Goal: Task Accomplishment & Management: Complete application form

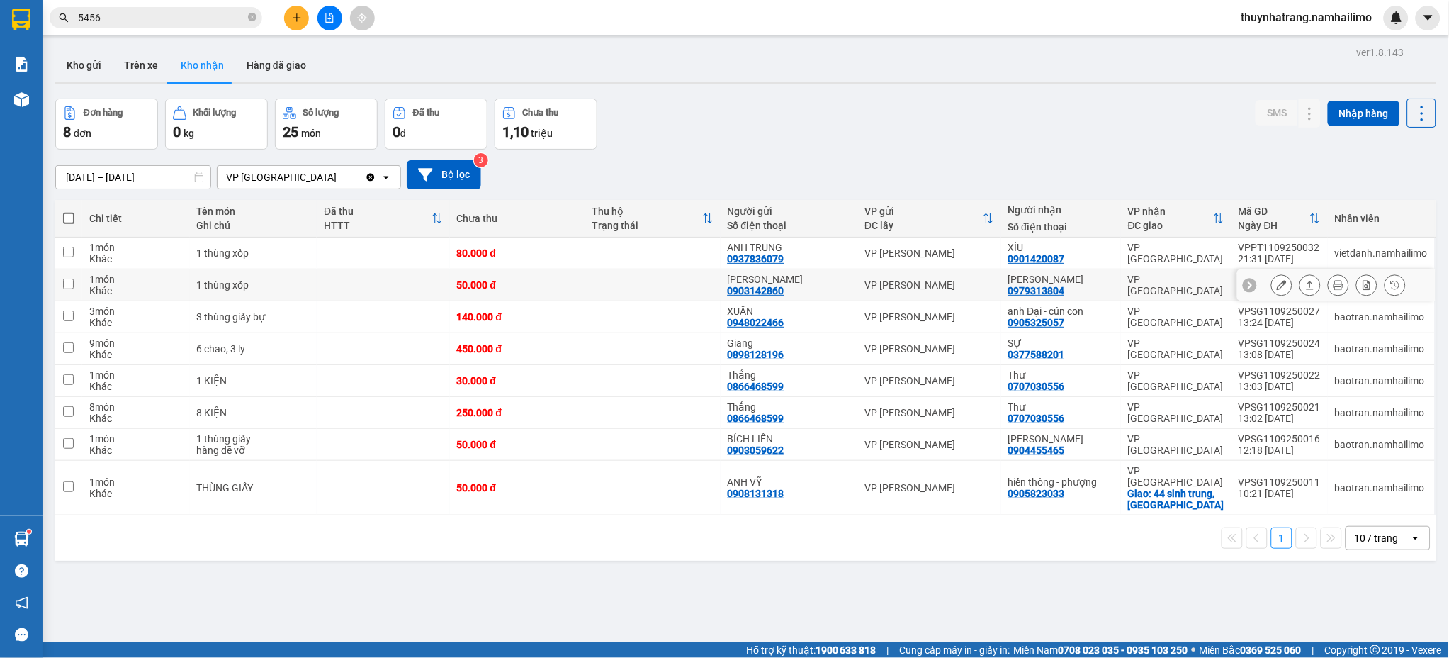
scroll to position [65, 0]
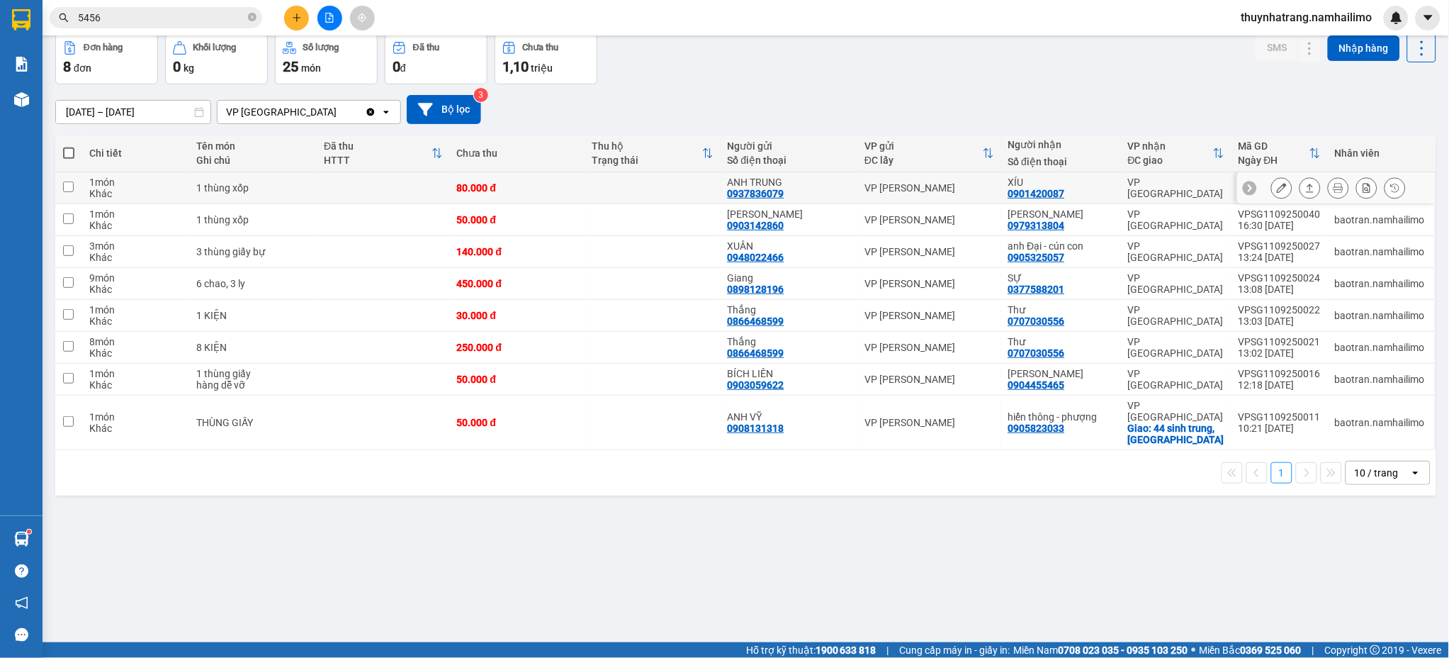
click at [924, 184] on div "VP [PERSON_NAME]" at bounding box center [929, 187] width 129 height 11
checkbox input "true"
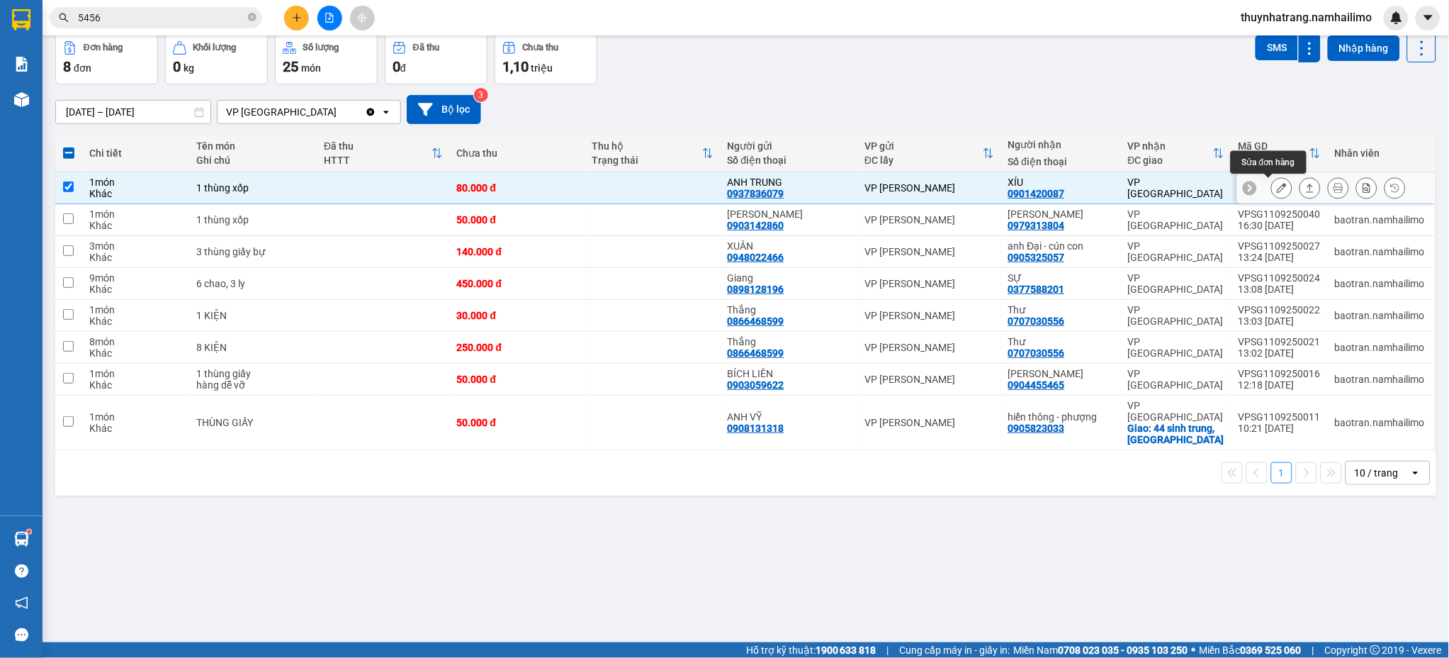
click at [1277, 186] on icon at bounding box center [1282, 188] width 10 height 10
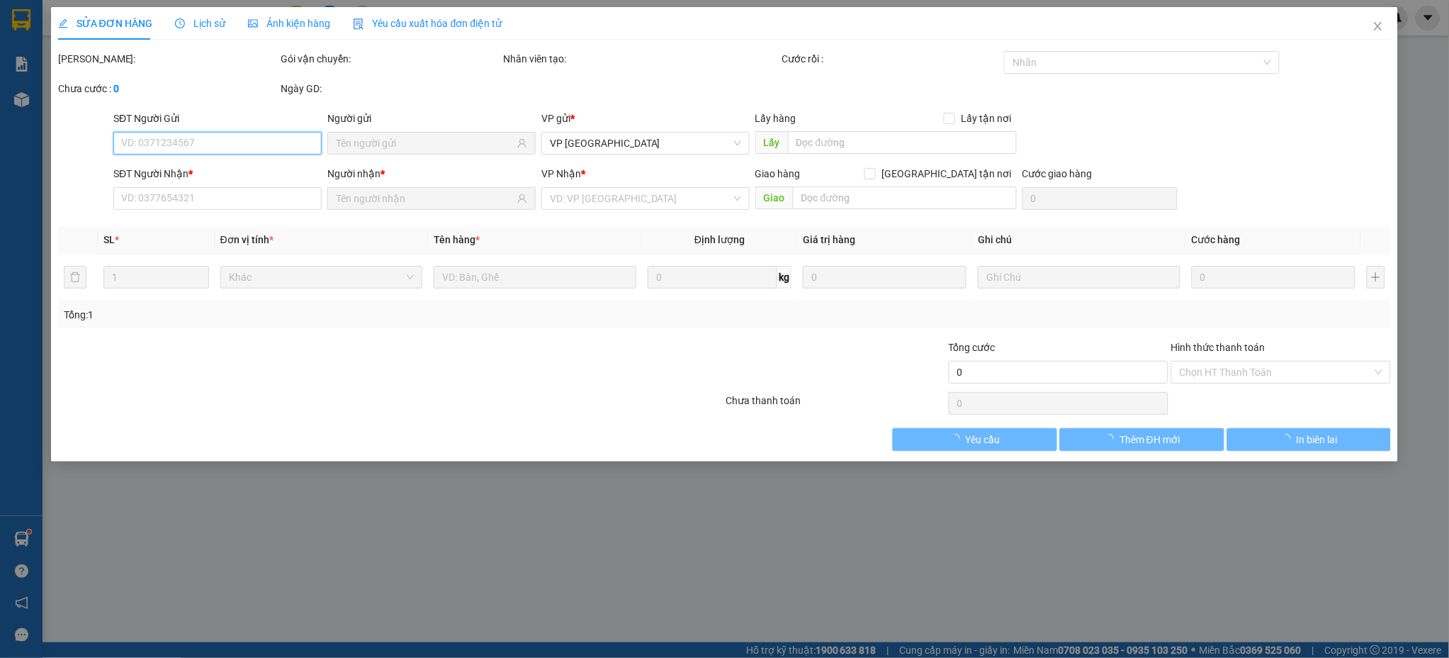
type input "0937836079"
type input "ANH TRUNG"
type input "0901420087"
type input "XÍU"
type input "80.000"
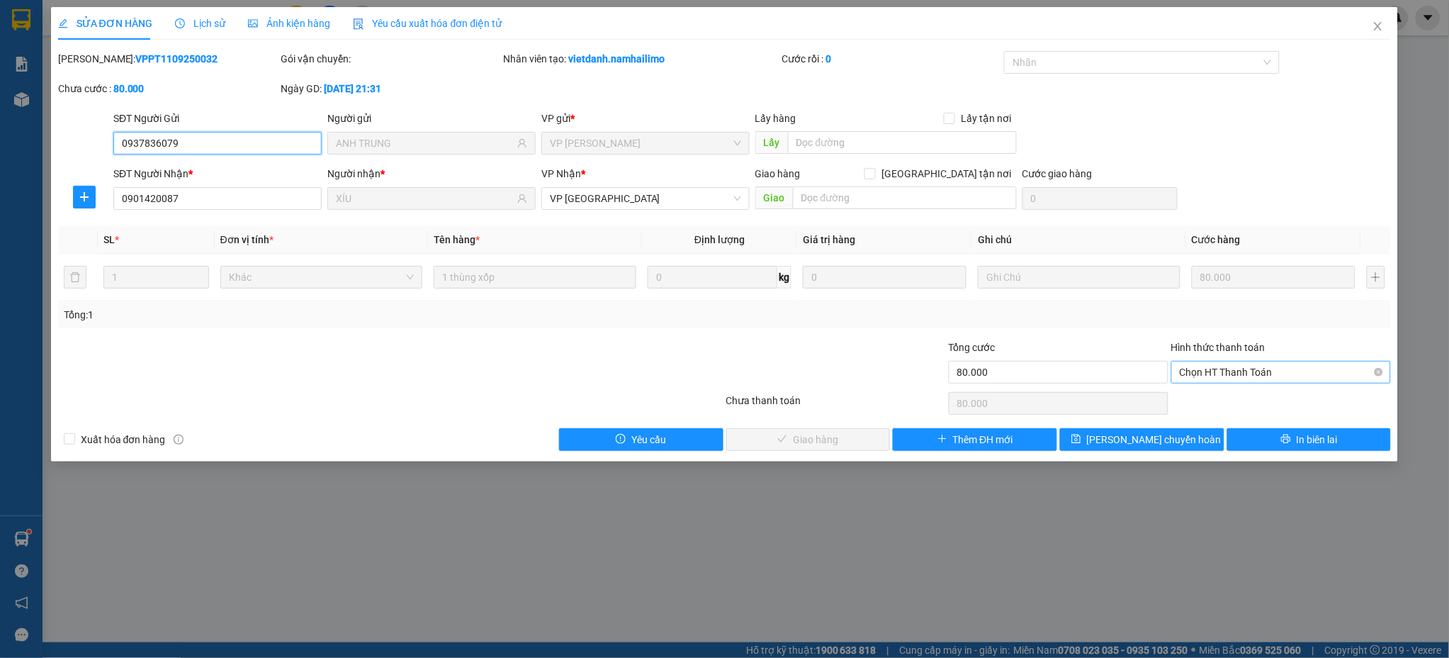
click at [1291, 373] on span "Chọn HT Thanh Toán" at bounding box center [1281, 371] width 203 height 21
click at [1232, 408] on div "Tại văn phòng" at bounding box center [1282, 400] width 220 height 23
type input "0"
click at [845, 446] on button "Giao hàng" at bounding box center [808, 439] width 164 height 23
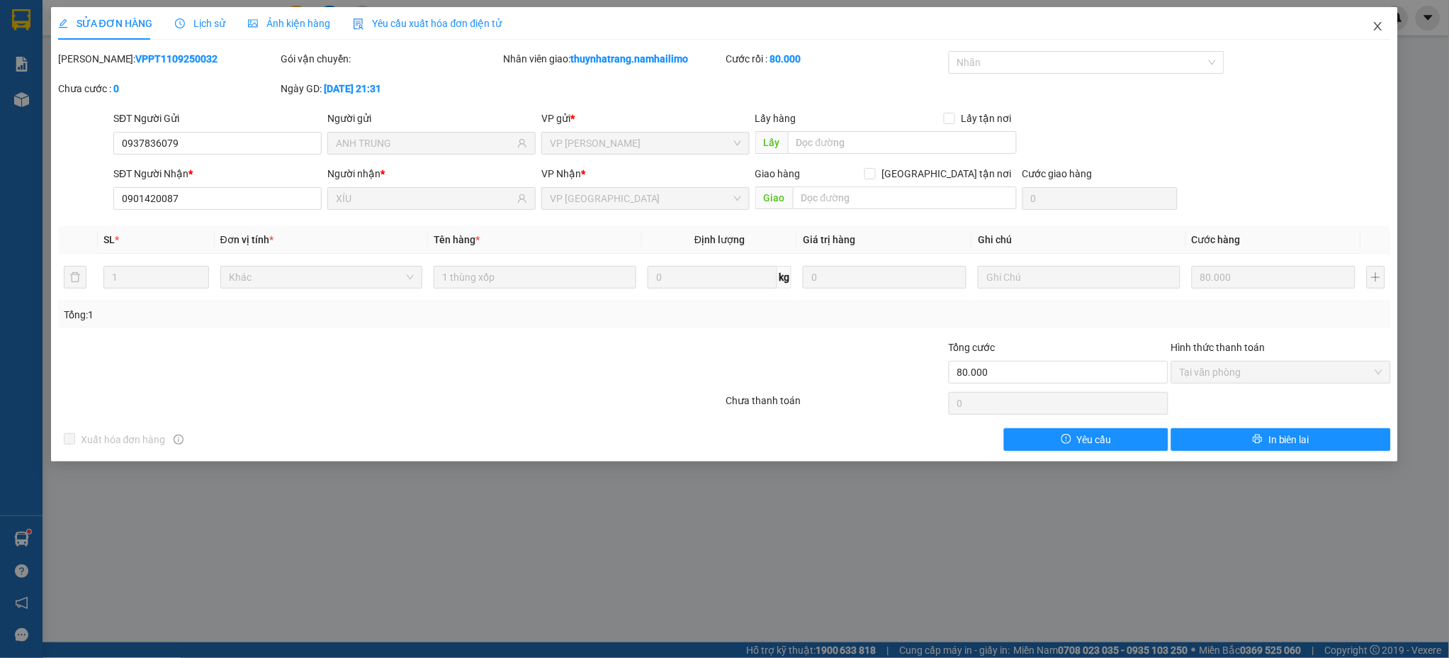
click at [1381, 25] on icon "close" at bounding box center [1378, 26] width 11 height 11
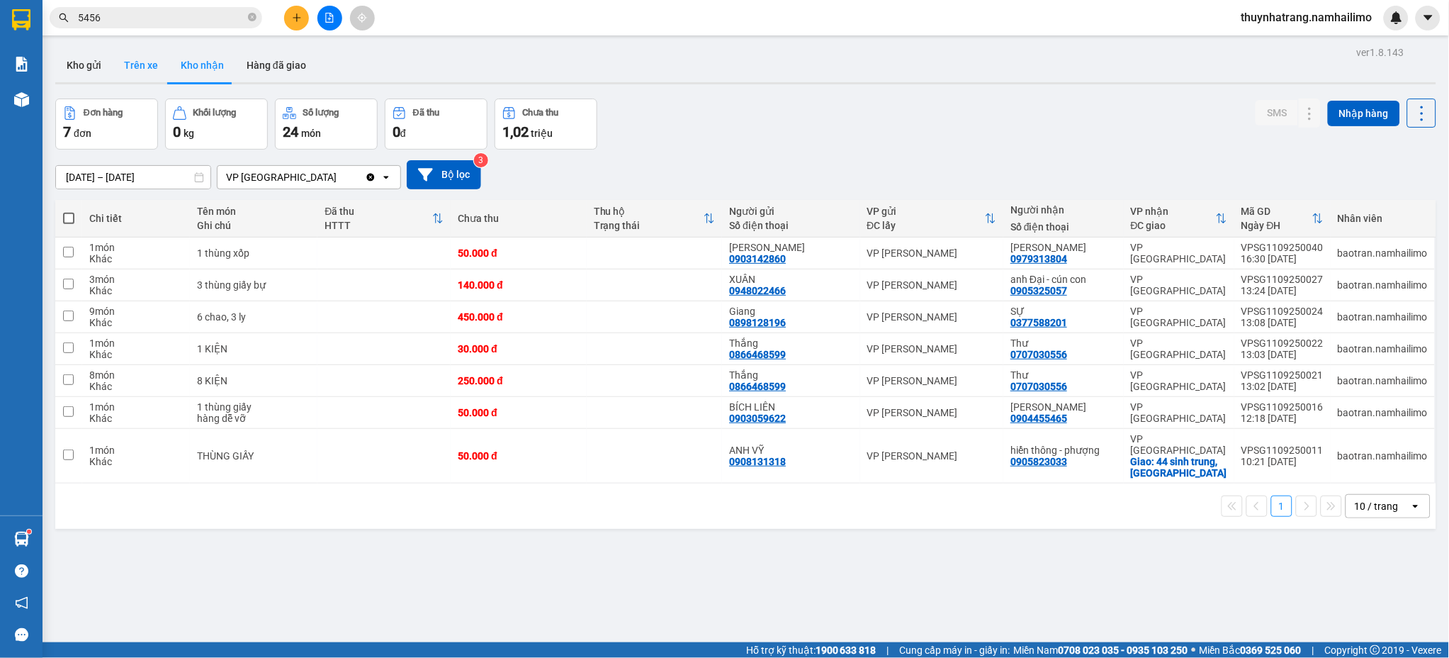
click at [152, 60] on button "Trên xe" at bounding box center [141, 65] width 57 height 34
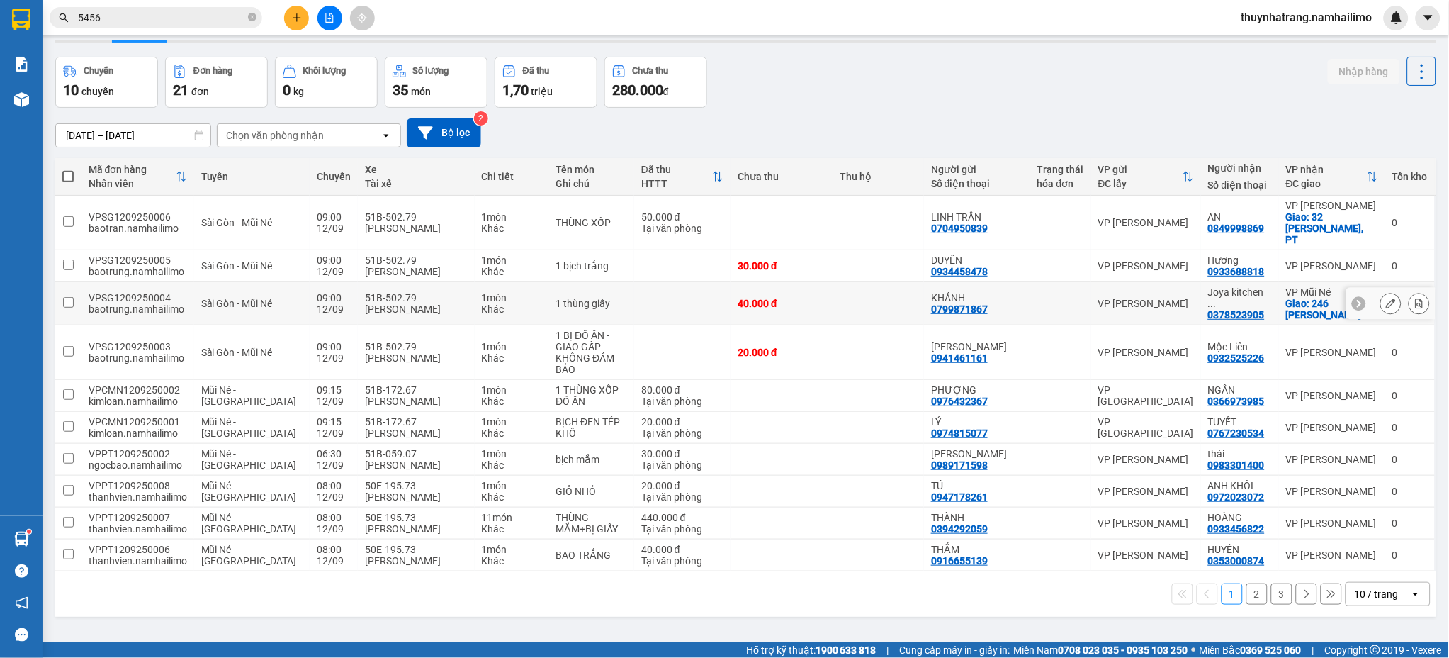
scroll to position [65, 0]
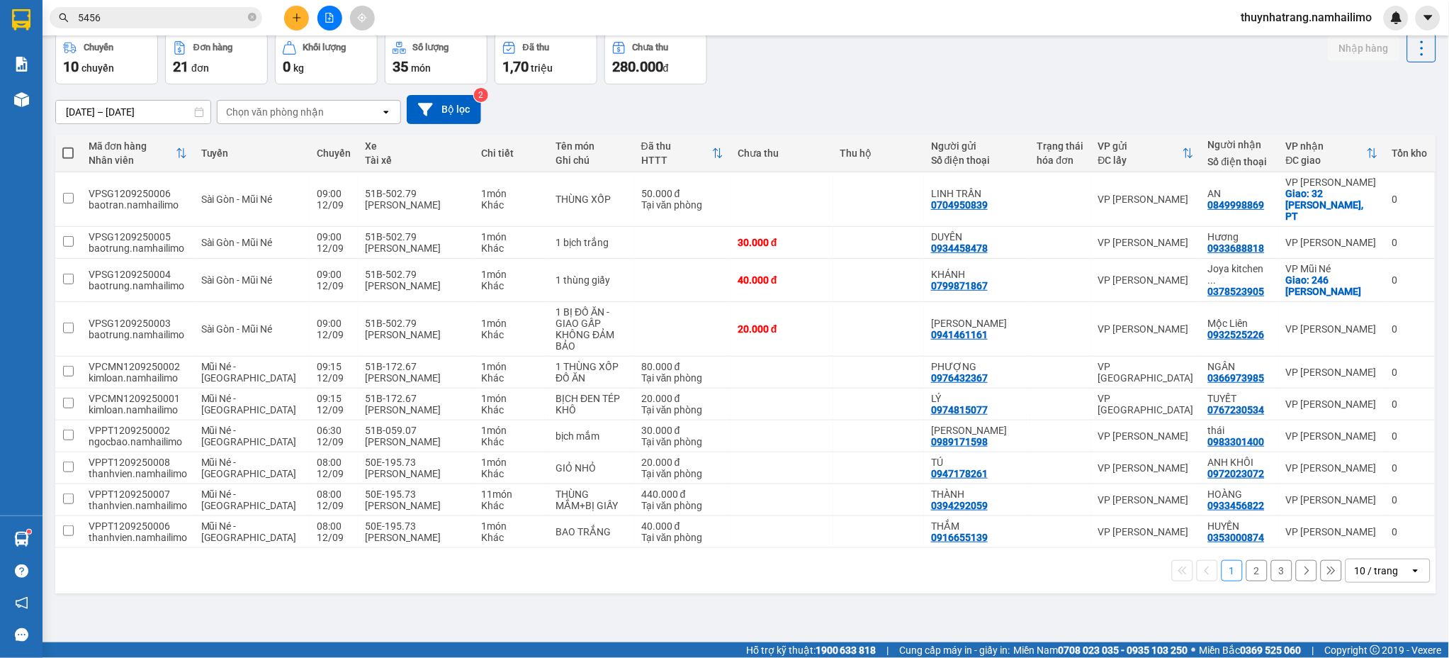
click at [1247, 573] on button "2" at bounding box center [1257, 570] width 21 height 21
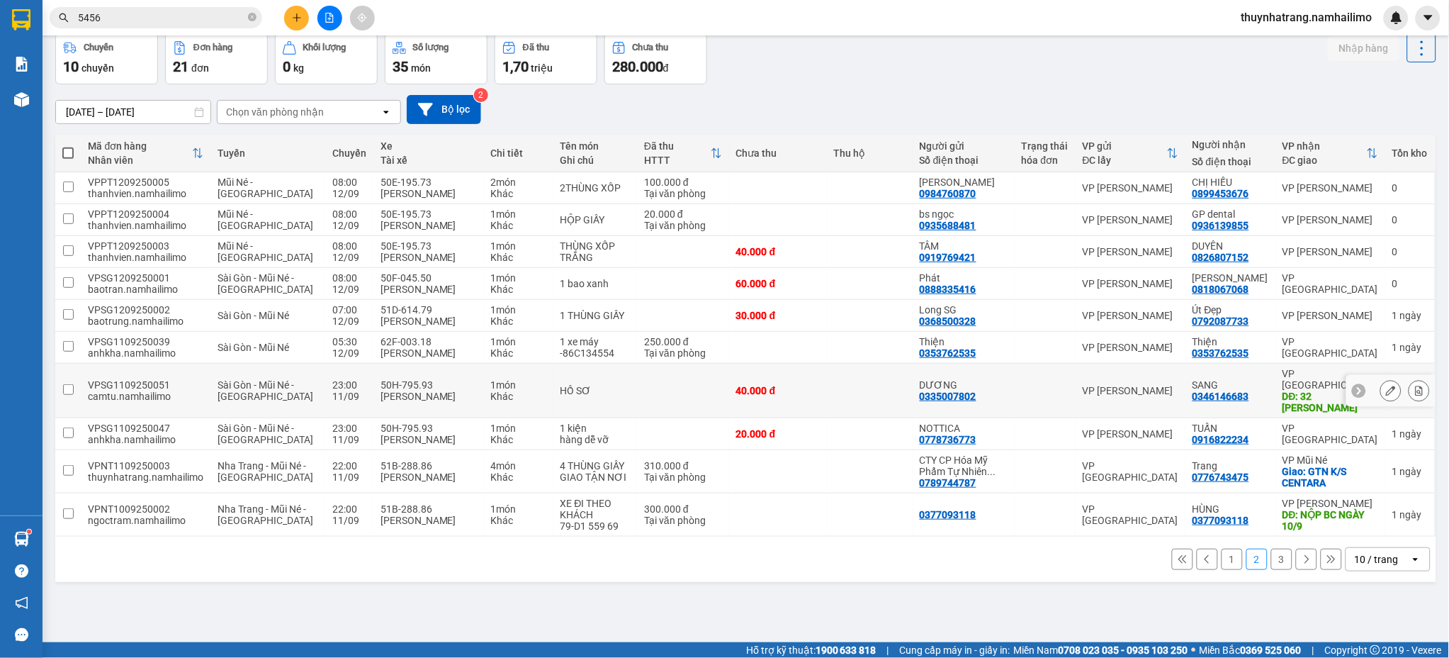
click at [885, 373] on td at bounding box center [870, 391] width 86 height 55
checkbox input "true"
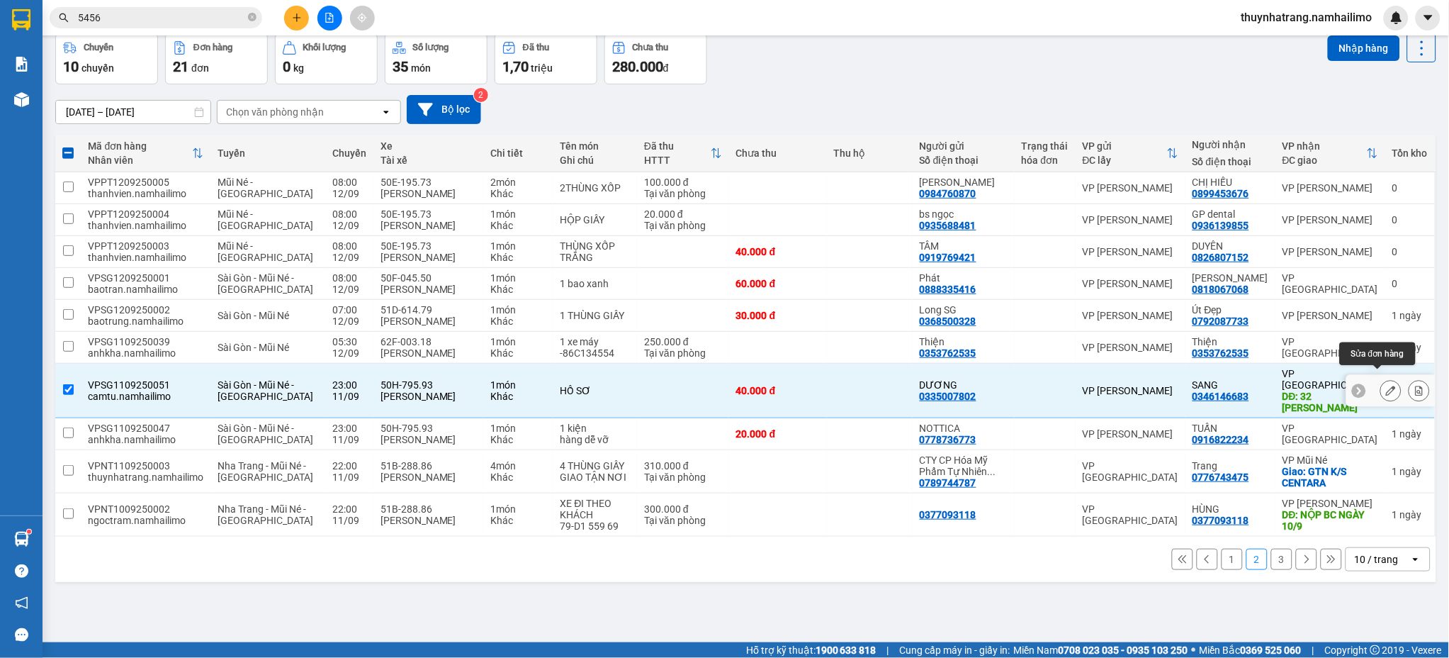
click at [1386, 386] on icon at bounding box center [1391, 391] width 10 height 10
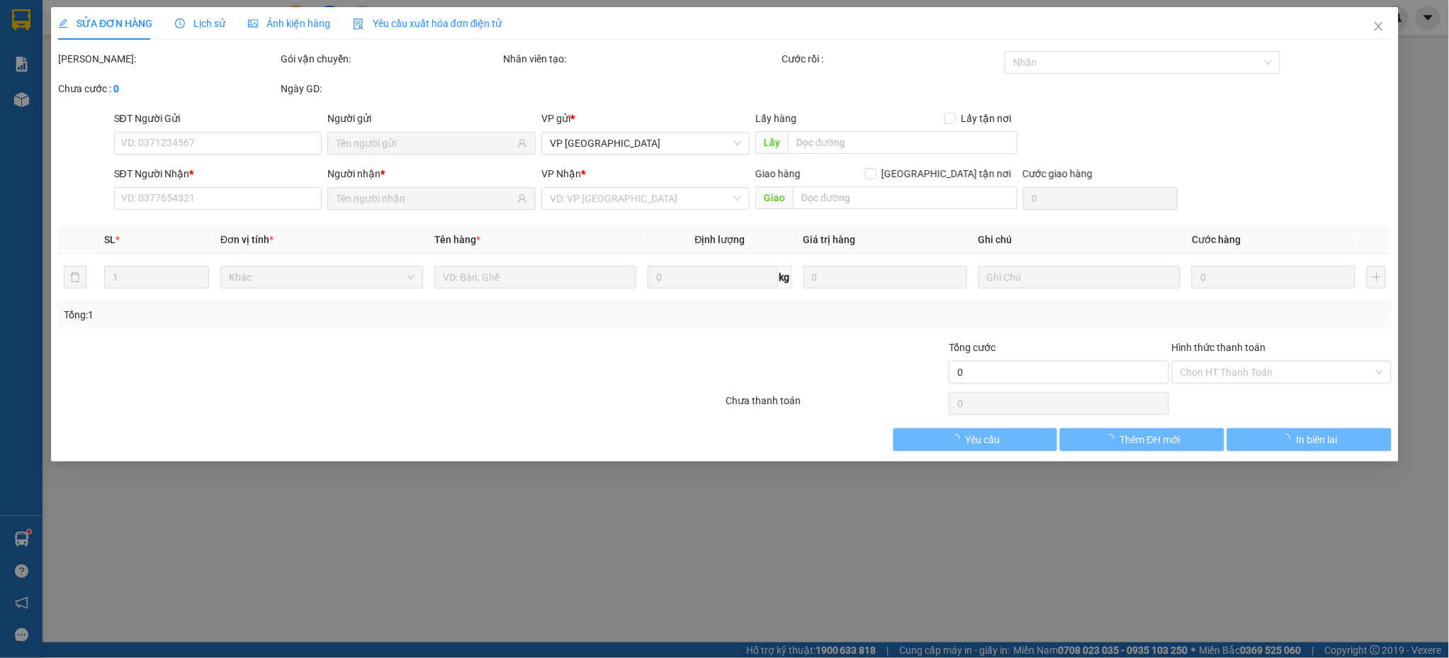
type input "0335007802"
type input "DƯƠNG"
type input "0346146683"
type input "SANG"
type input "32 [PERSON_NAME]"
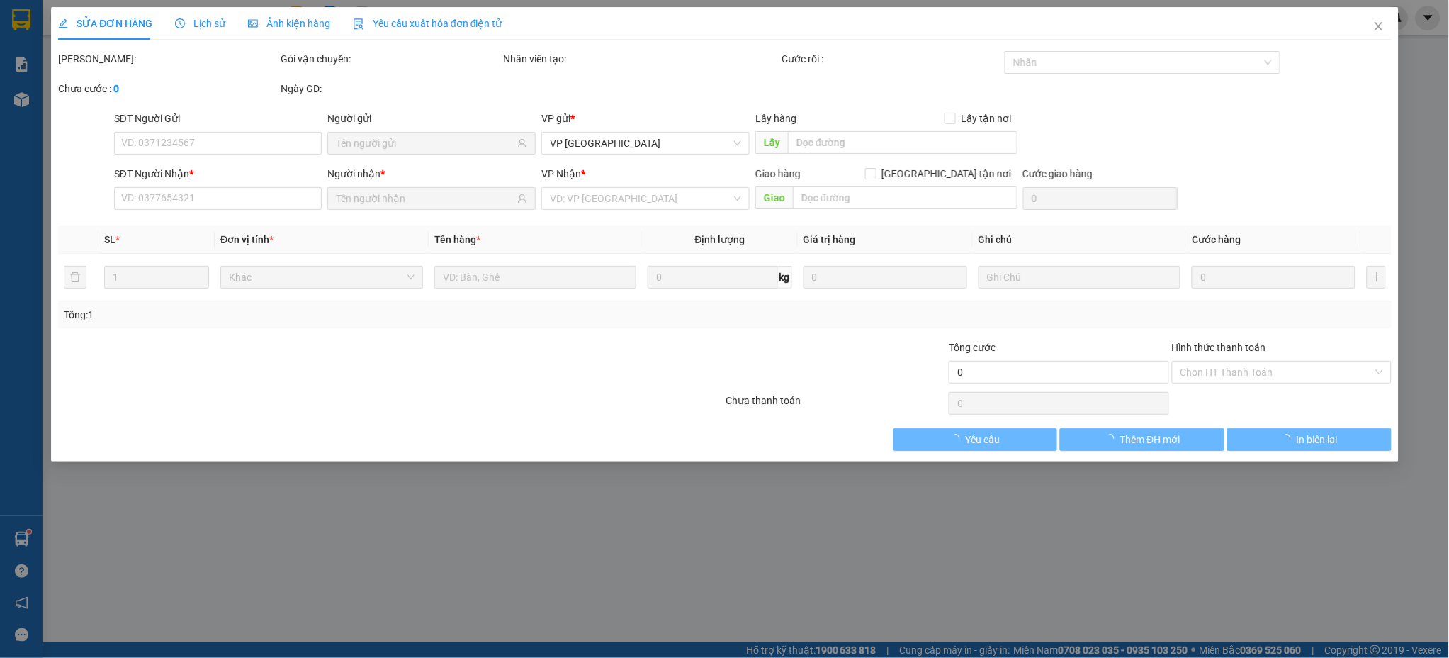
type input "10.000"
type input "40.000"
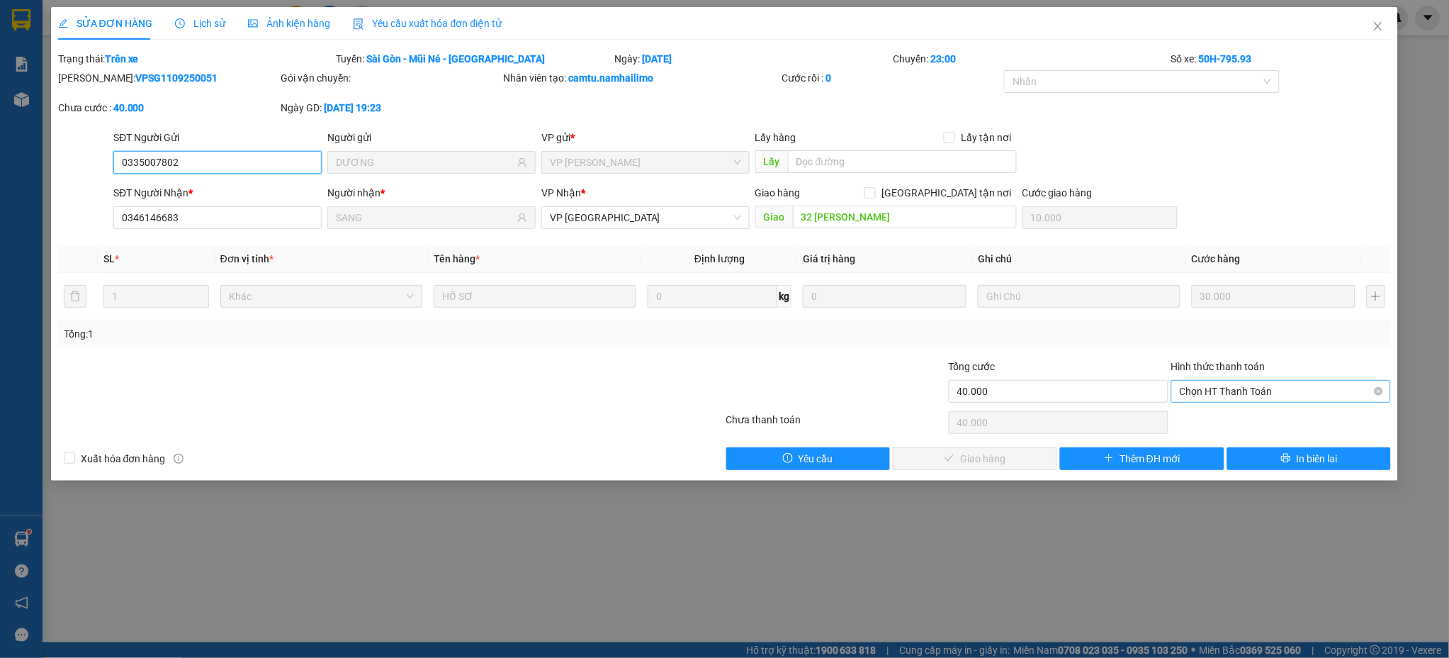
click at [1235, 390] on span "Chọn HT Thanh Toán" at bounding box center [1281, 391] width 203 height 21
click at [1381, 16] on span "Close" at bounding box center [1379, 27] width 40 height 40
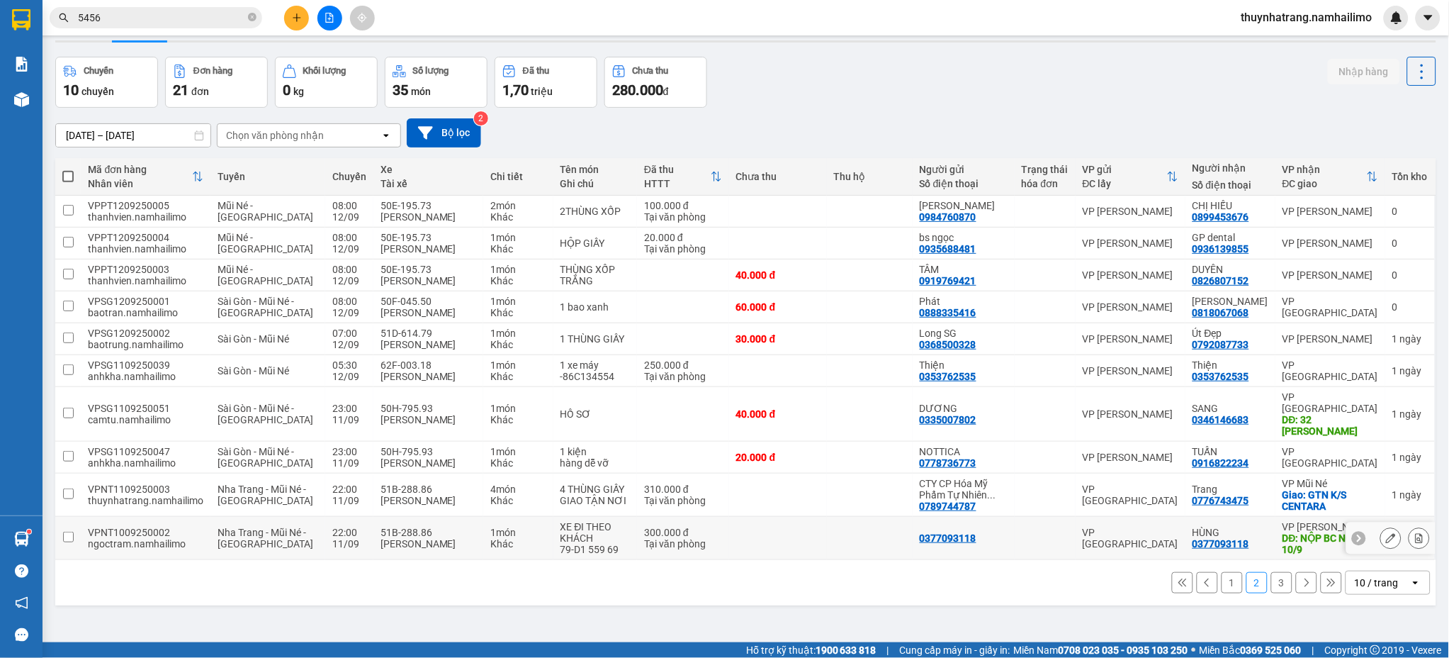
scroll to position [65, 0]
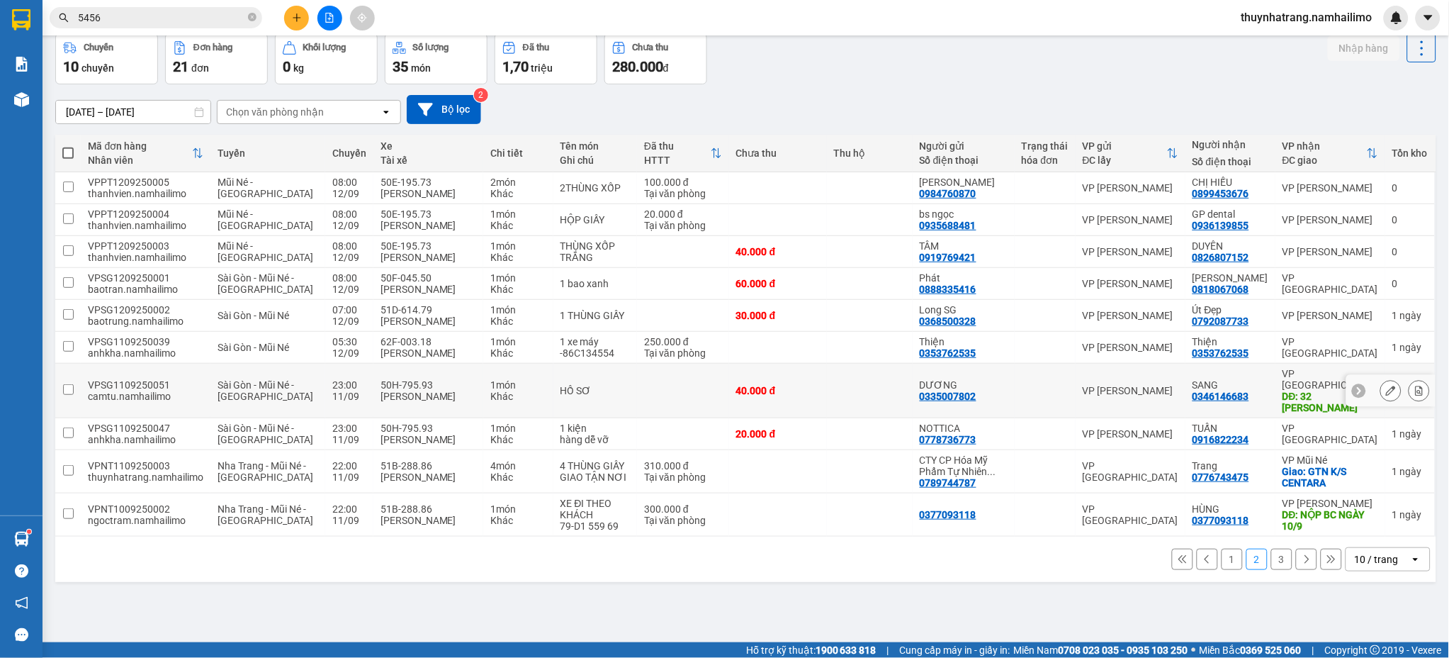
click at [987, 380] on div "DƯƠNG 0335007802" at bounding box center [964, 390] width 88 height 23
checkbox input "true"
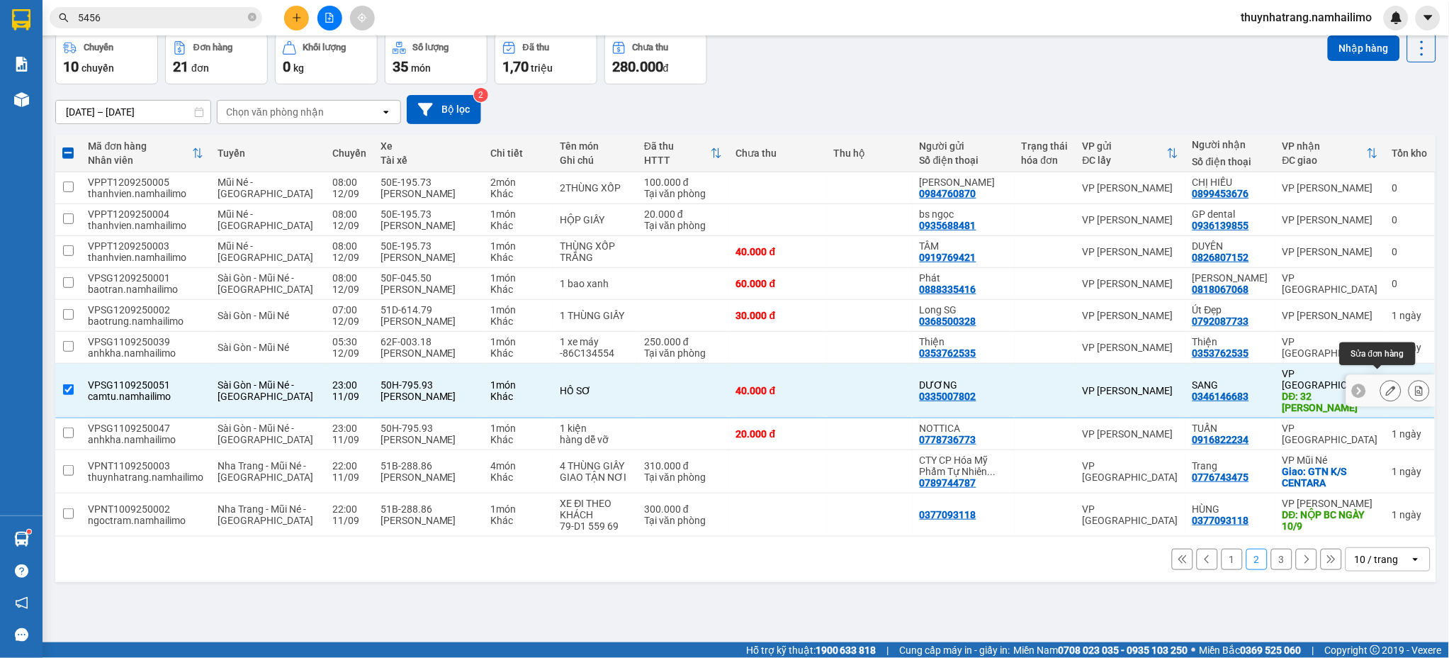
click at [1386, 386] on icon at bounding box center [1391, 391] width 10 height 10
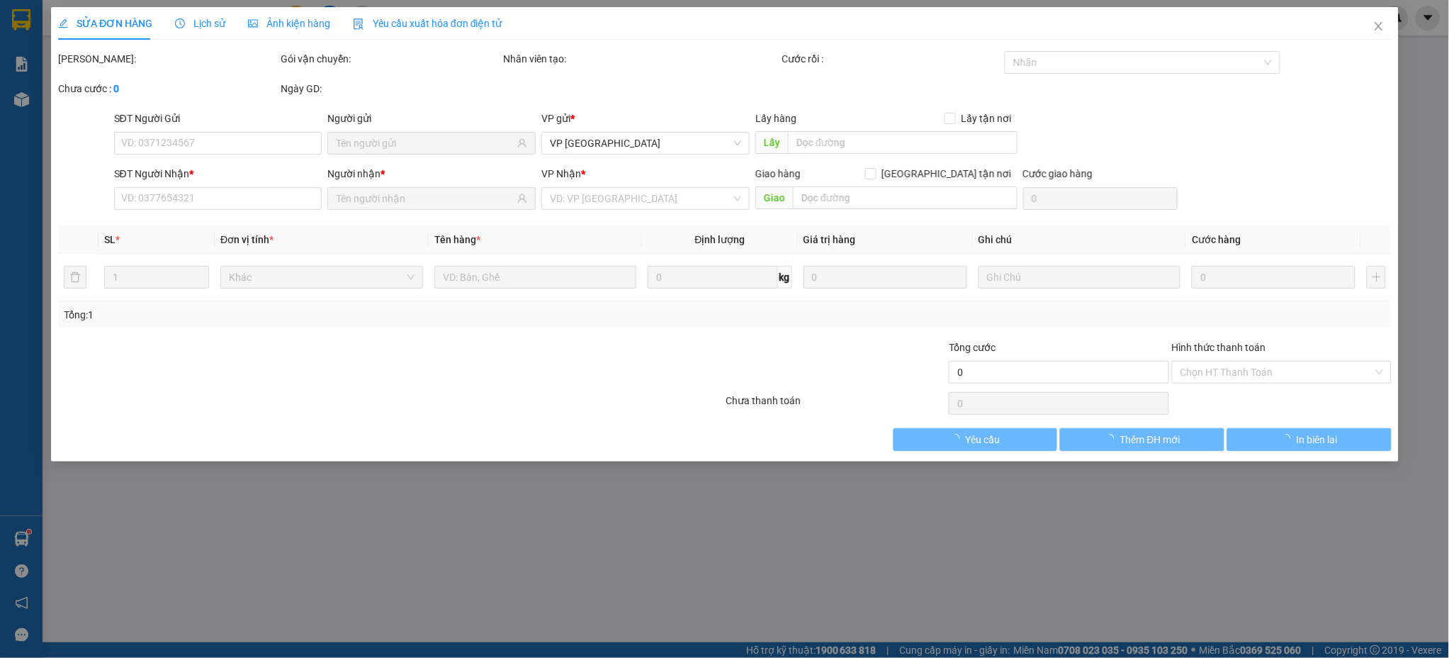
type input "0335007802"
type input "DƯƠNG"
type input "0346146683"
type input "SANG"
type input "32 [PERSON_NAME]"
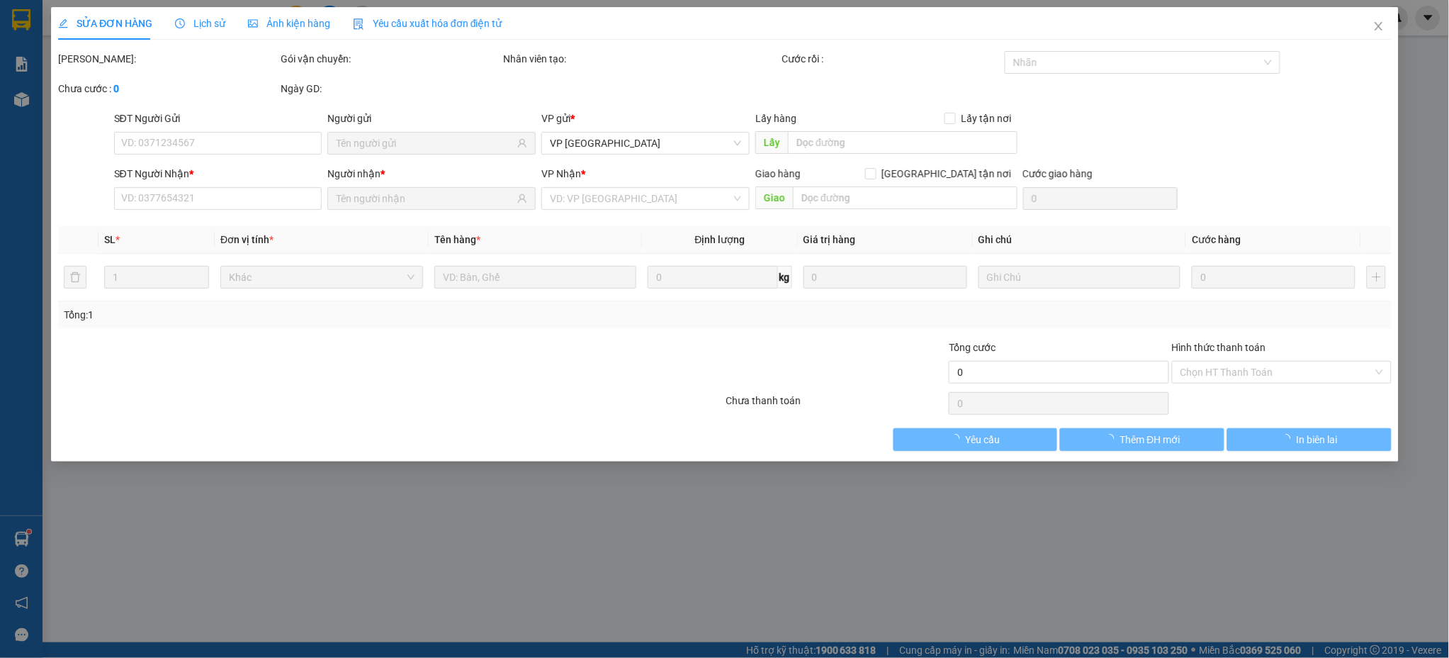
type input "10.000"
type input "40.000"
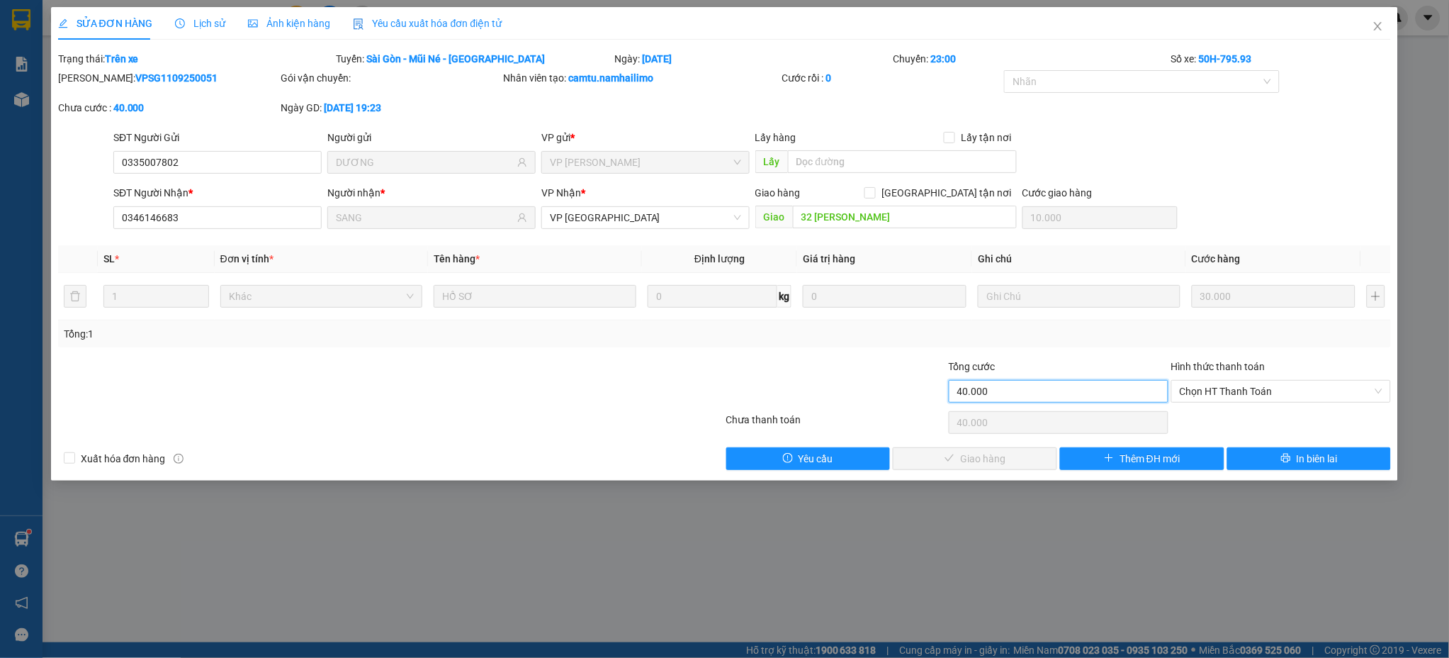
click at [1035, 386] on input "40.000" at bounding box center [1059, 391] width 220 height 23
click at [1246, 393] on span "Chọn HT Thanh Toán" at bounding box center [1281, 391] width 203 height 21
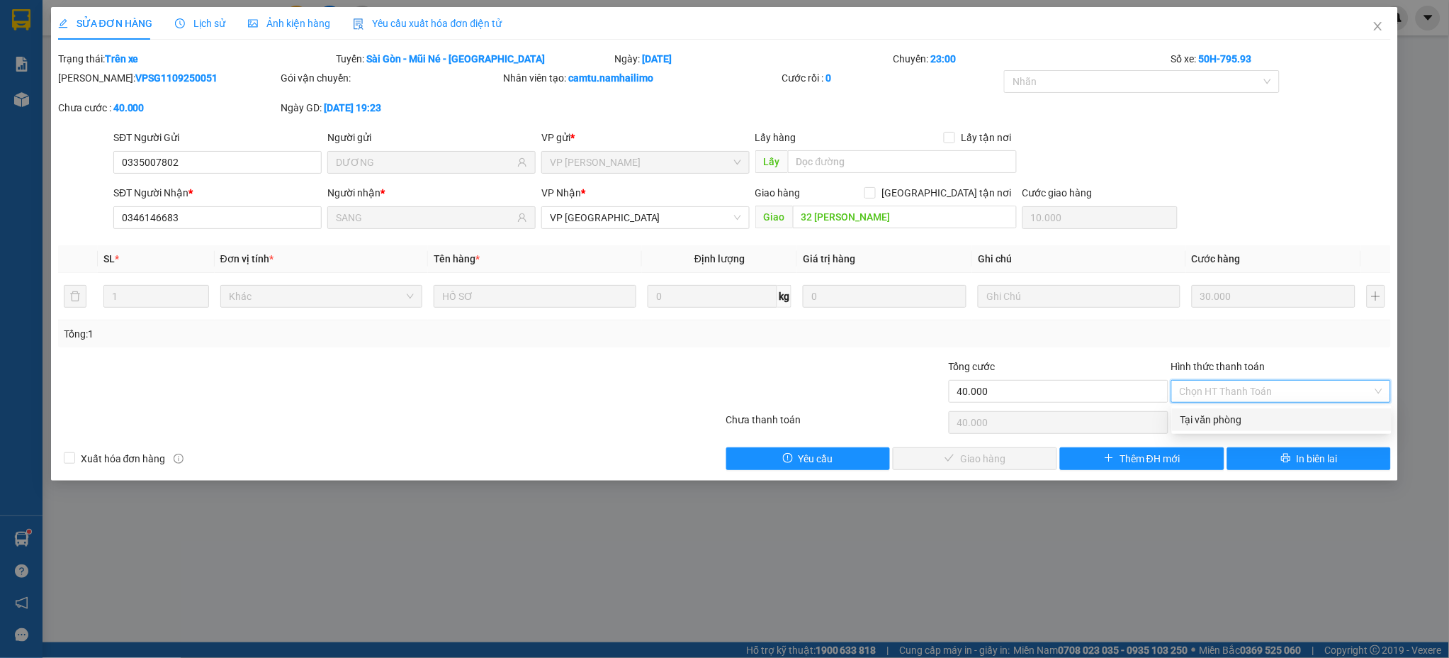
click at [1232, 425] on div "Tại văn phòng" at bounding box center [1282, 420] width 203 height 16
type input "0"
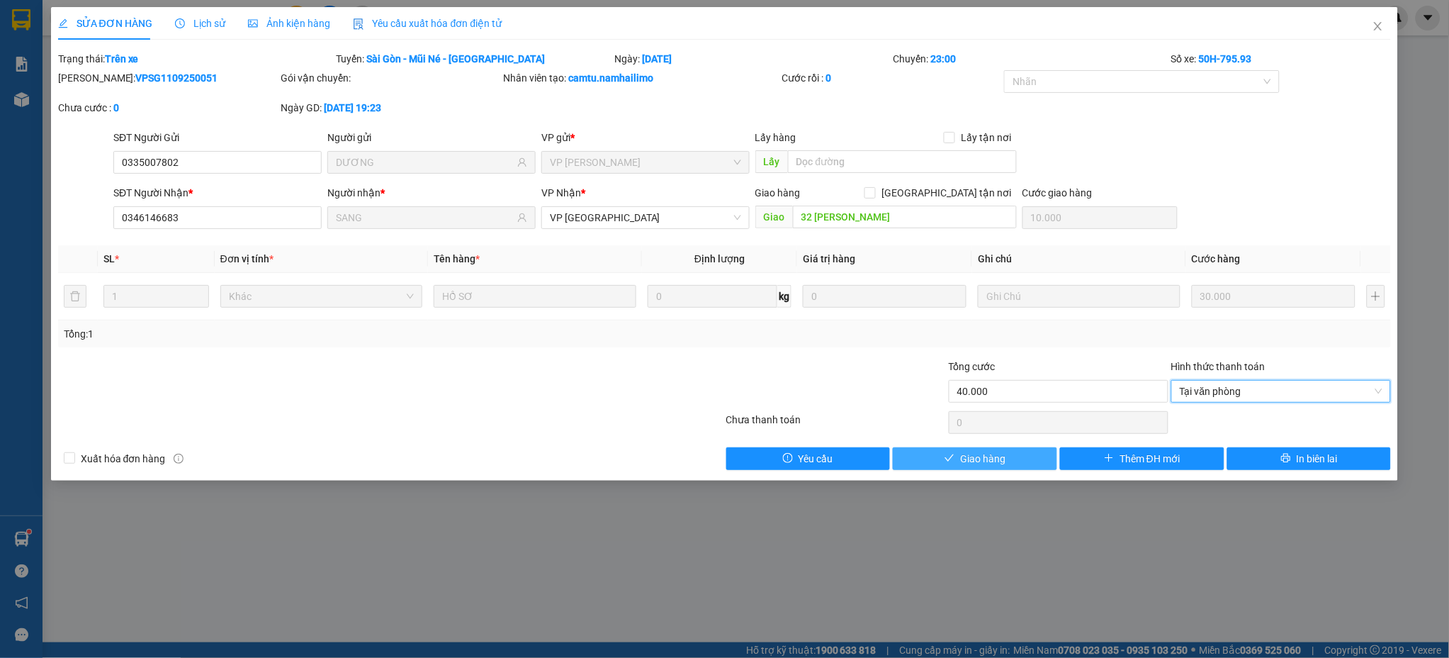
click at [1014, 467] on button "Giao hàng" at bounding box center [975, 458] width 164 height 23
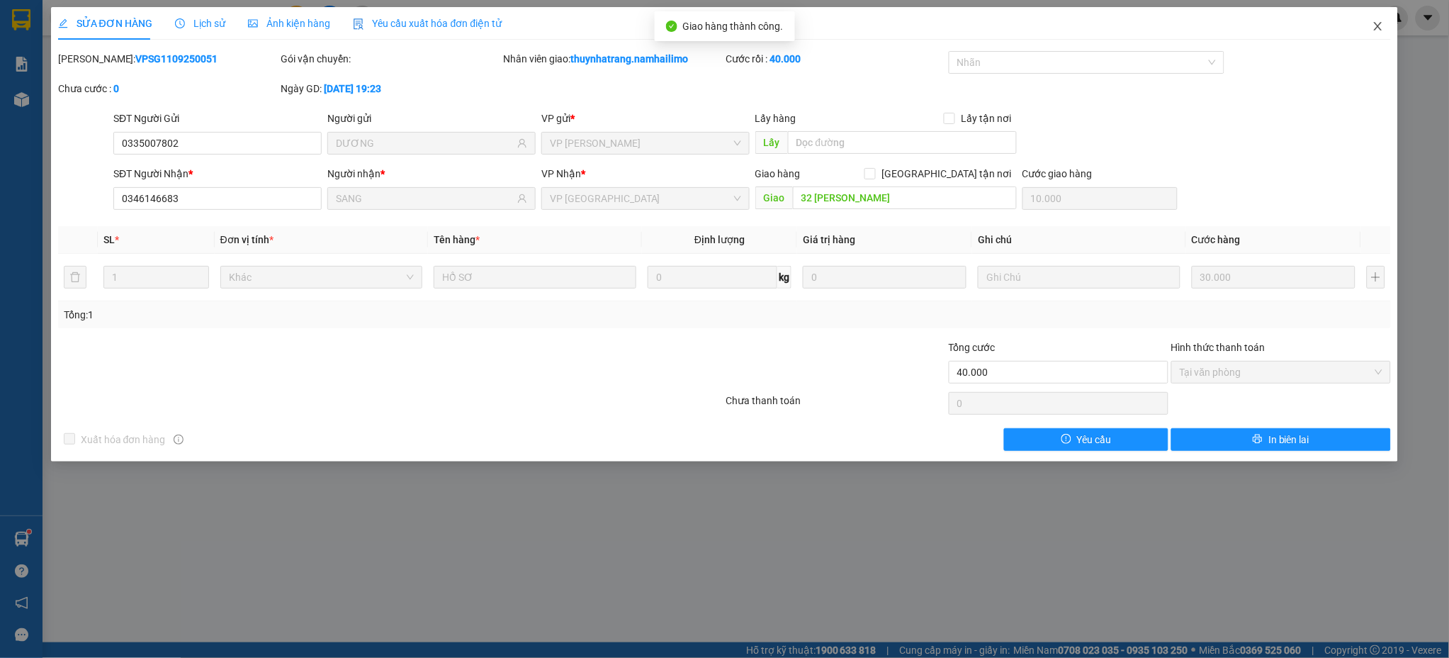
click at [1379, 32] on icon "close" at bounding box center [1378, 26] width 11 height 11
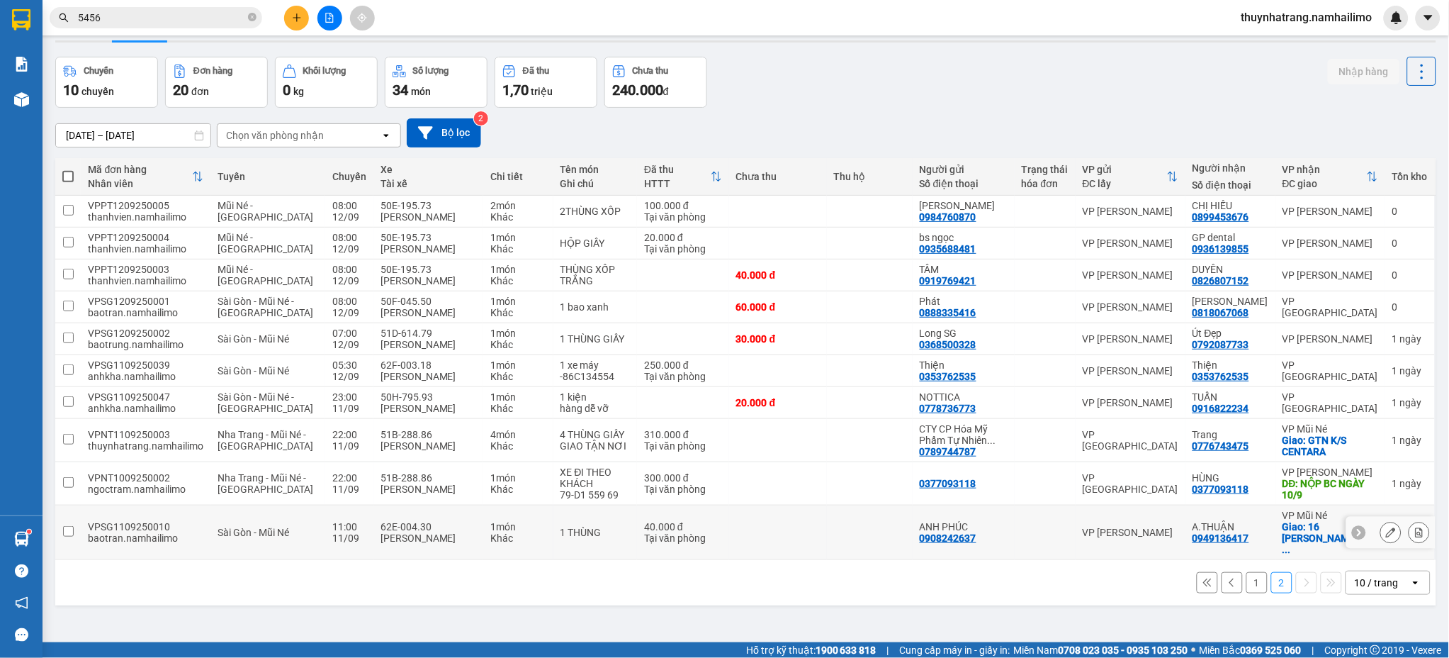
scroll to position [65, 0]
